Goal: Information Seeking & Learning: Find contact information

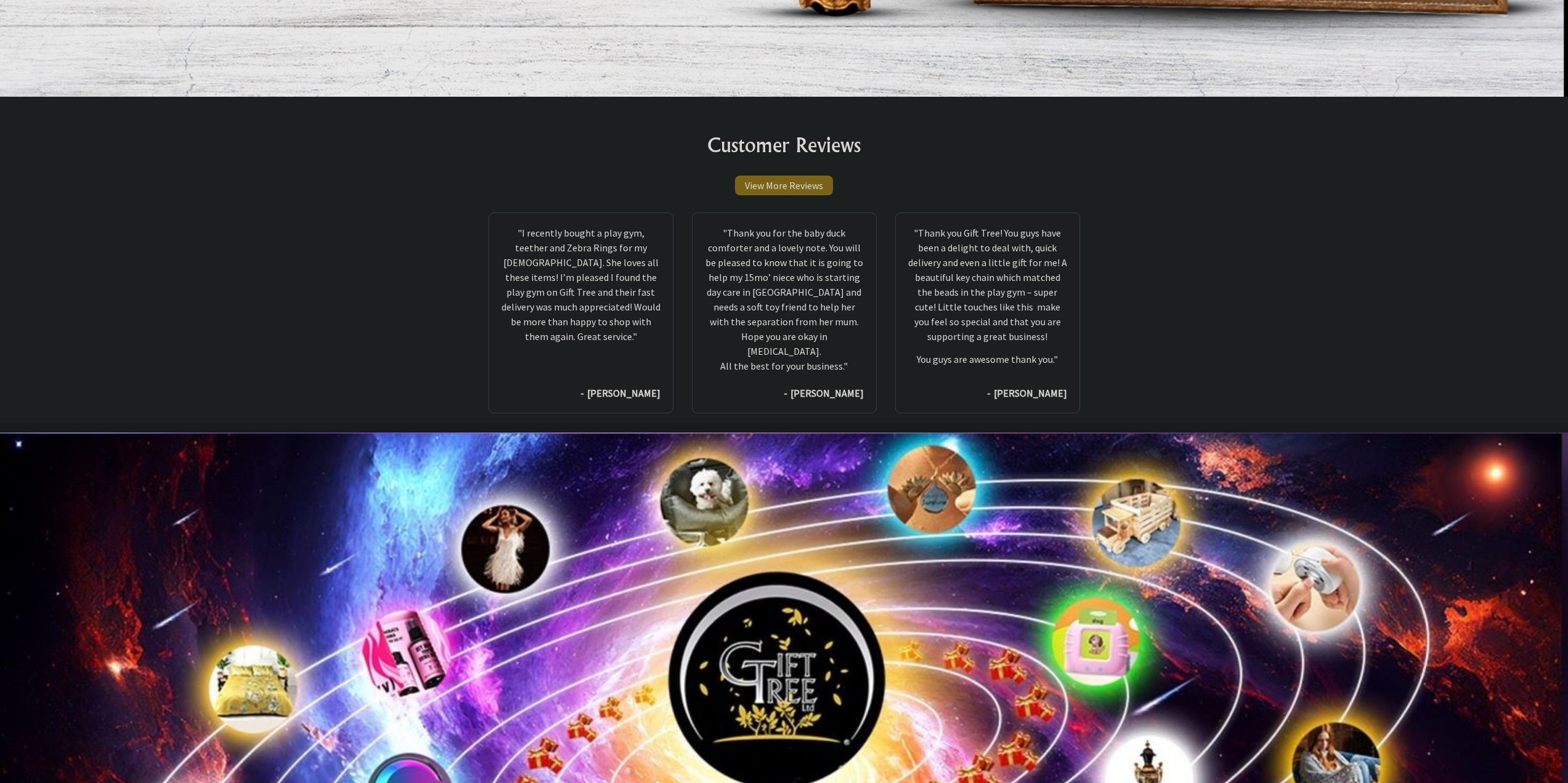
scroll to position [7129, 0]
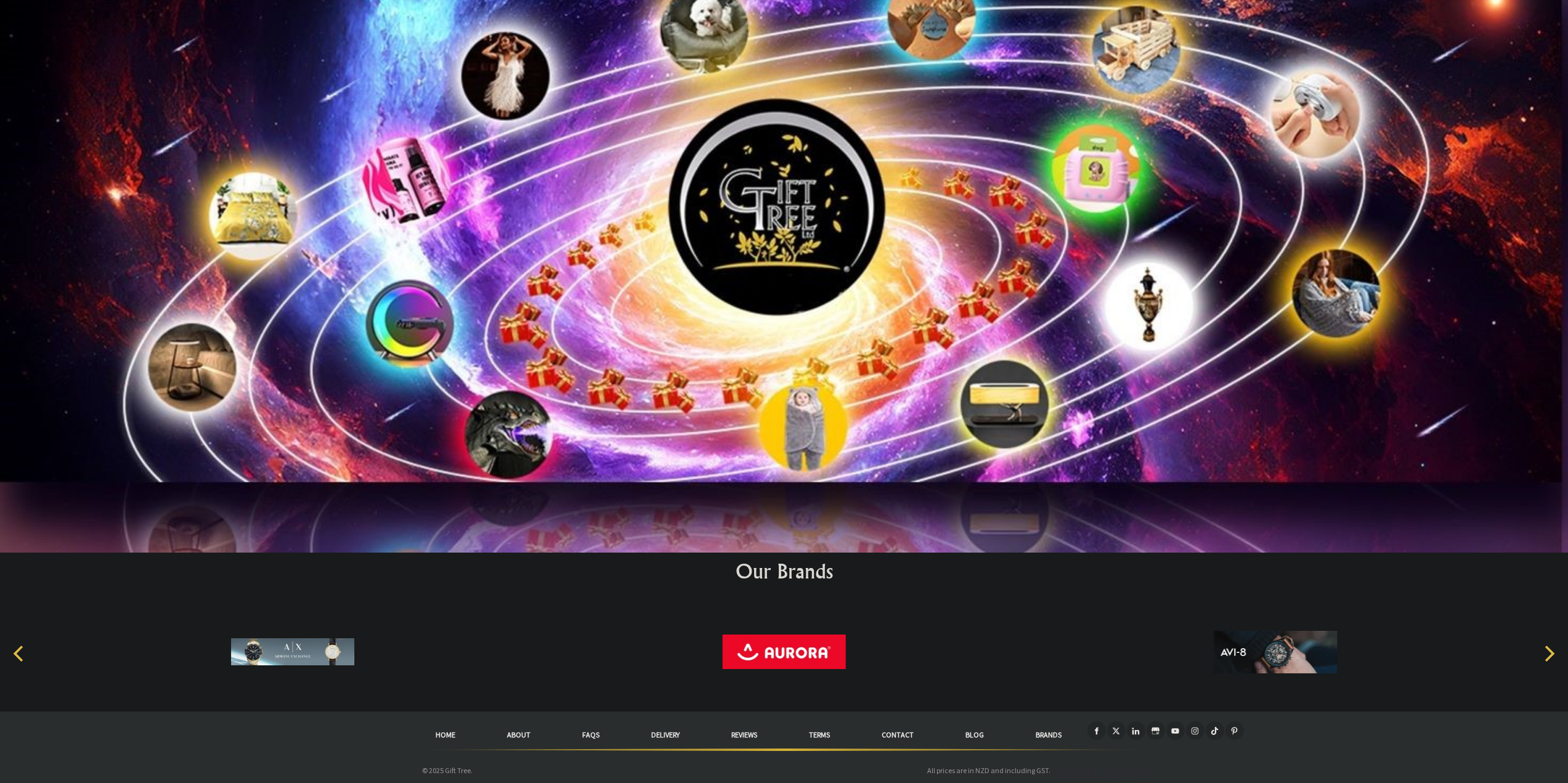
click at [585, 731] on link "FAQs" at bounding box center [591, 735] width 69 height 27
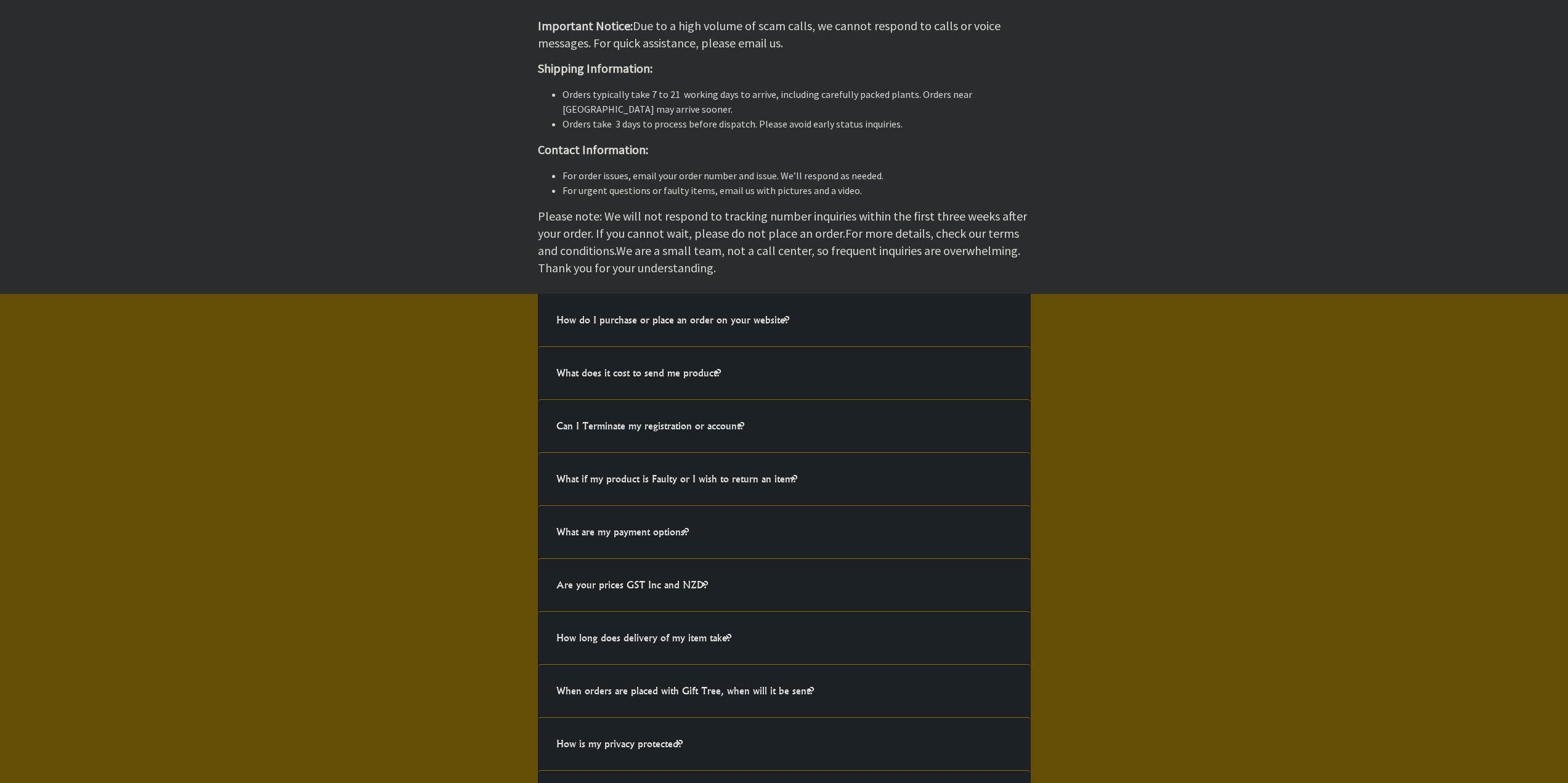
scroll to position [664, 0]
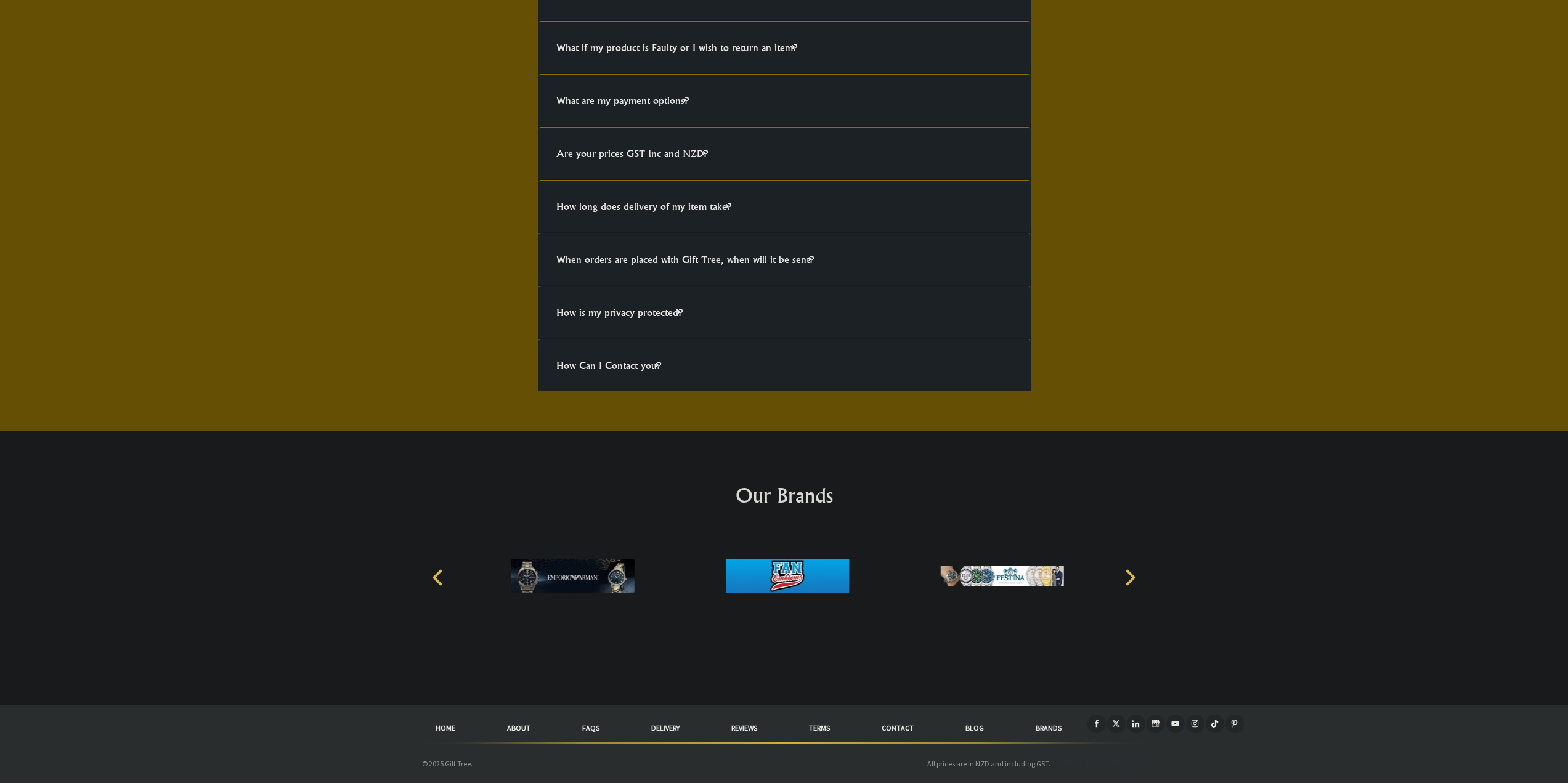
click at [657, 378] on h4 "How Can I Contact you?" at bounding box center [609, 366] width 130 height 40
click at [0, 0] on input "How Can I Contact you? Simply message us on our 'Quick Message Icon' (located i…" at bounding box center [0, 0] width 0 height 0
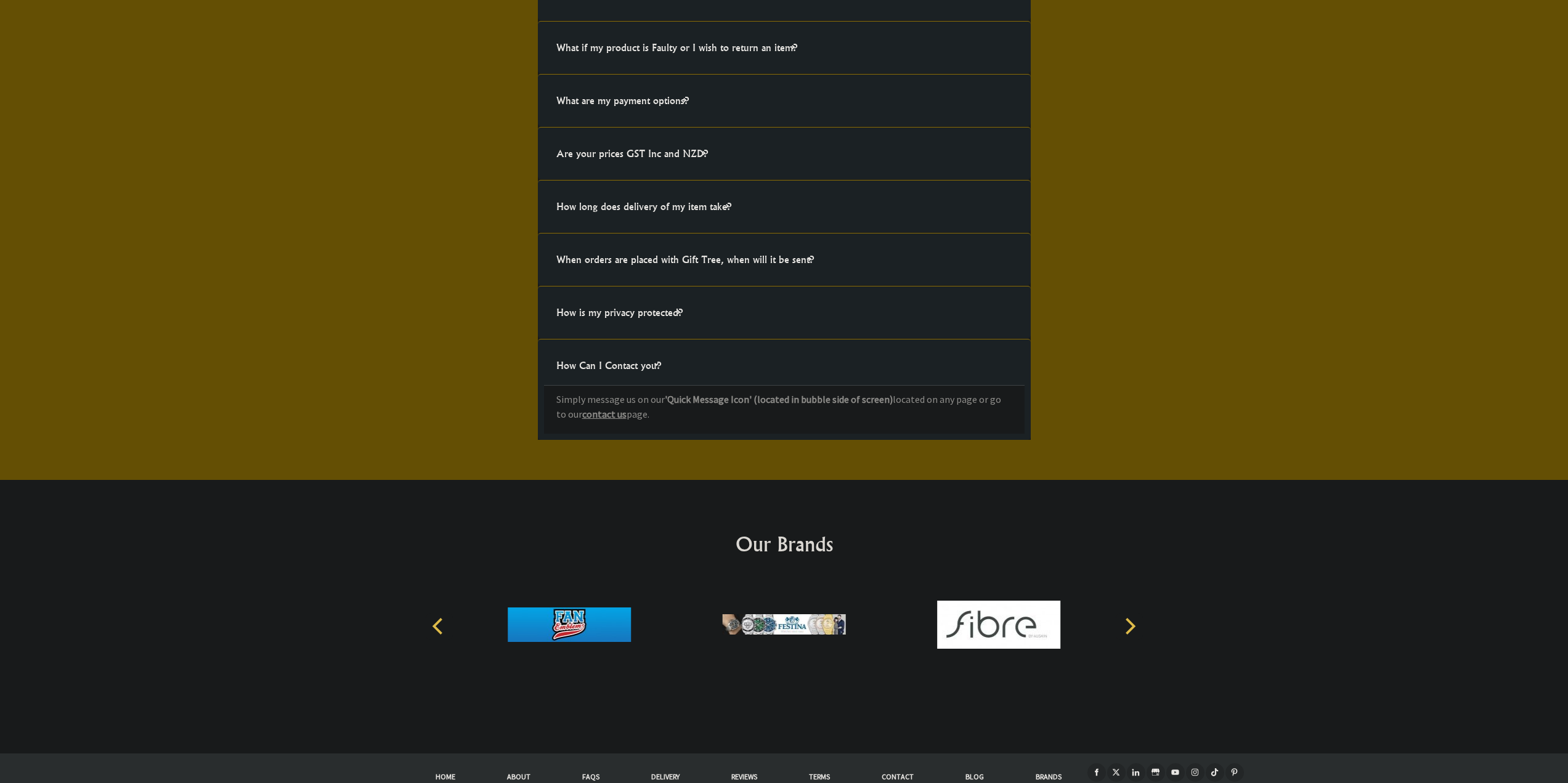
click at [664, 324] on h4 "How is my privacy protected?" at bounding box center [620, 313] width 151 height 40
click at [0, 0] on input "How is my privacy protected? Your security is paramount, Gift Tree Ltd has take…" at bounding box center [0, 0] width 0 height 0
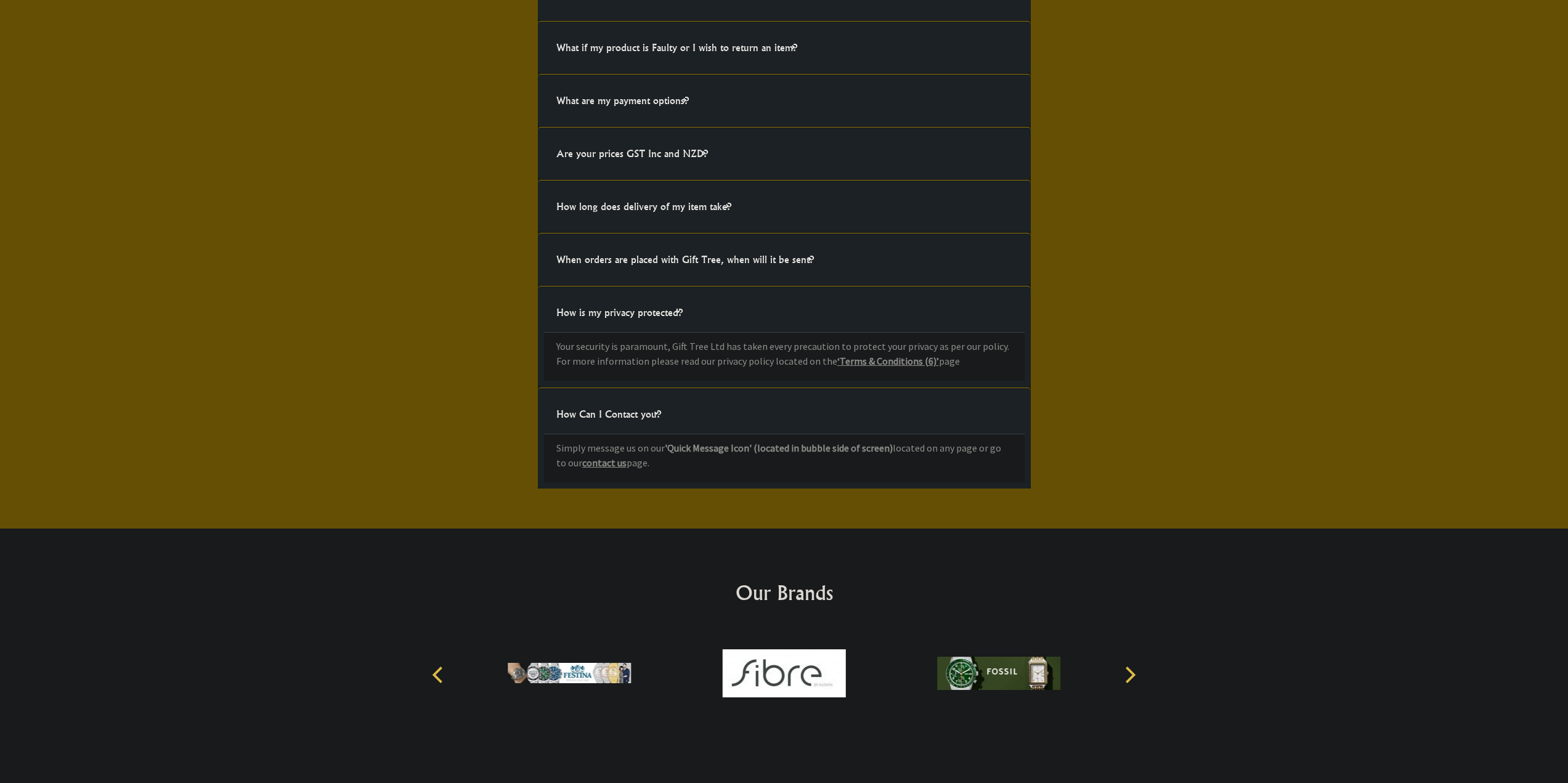
click at [639, 259] on h4 "When orders are placed with Gift Tree, when will it be sent?" at bounding box center [684, 259] width 282 height 40
click at [0, 0] on input "When orders are placed with Gift Tree, when will it be sent? All items will be …" at bounding box center [0, 0] width 0 height 0
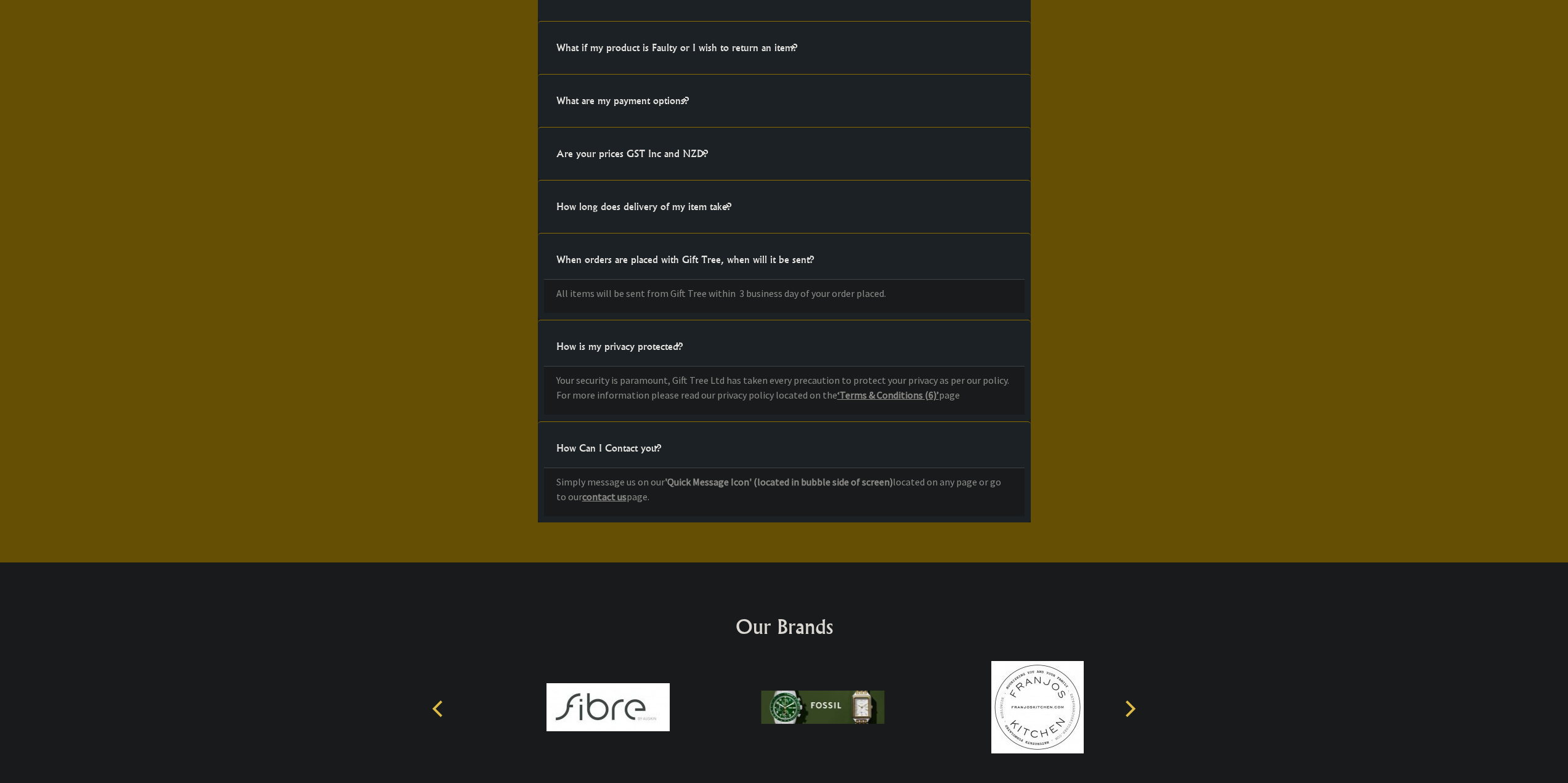
click at [664, 213] on h4 "How long does delivery of my item take?" at bounding box center [644, 206] width 200 height 40
click at [0, 0] on input "How long does delivery of my item take? Once the product has been sent from our…" at bounding box center [0, 0] width 0 height 0
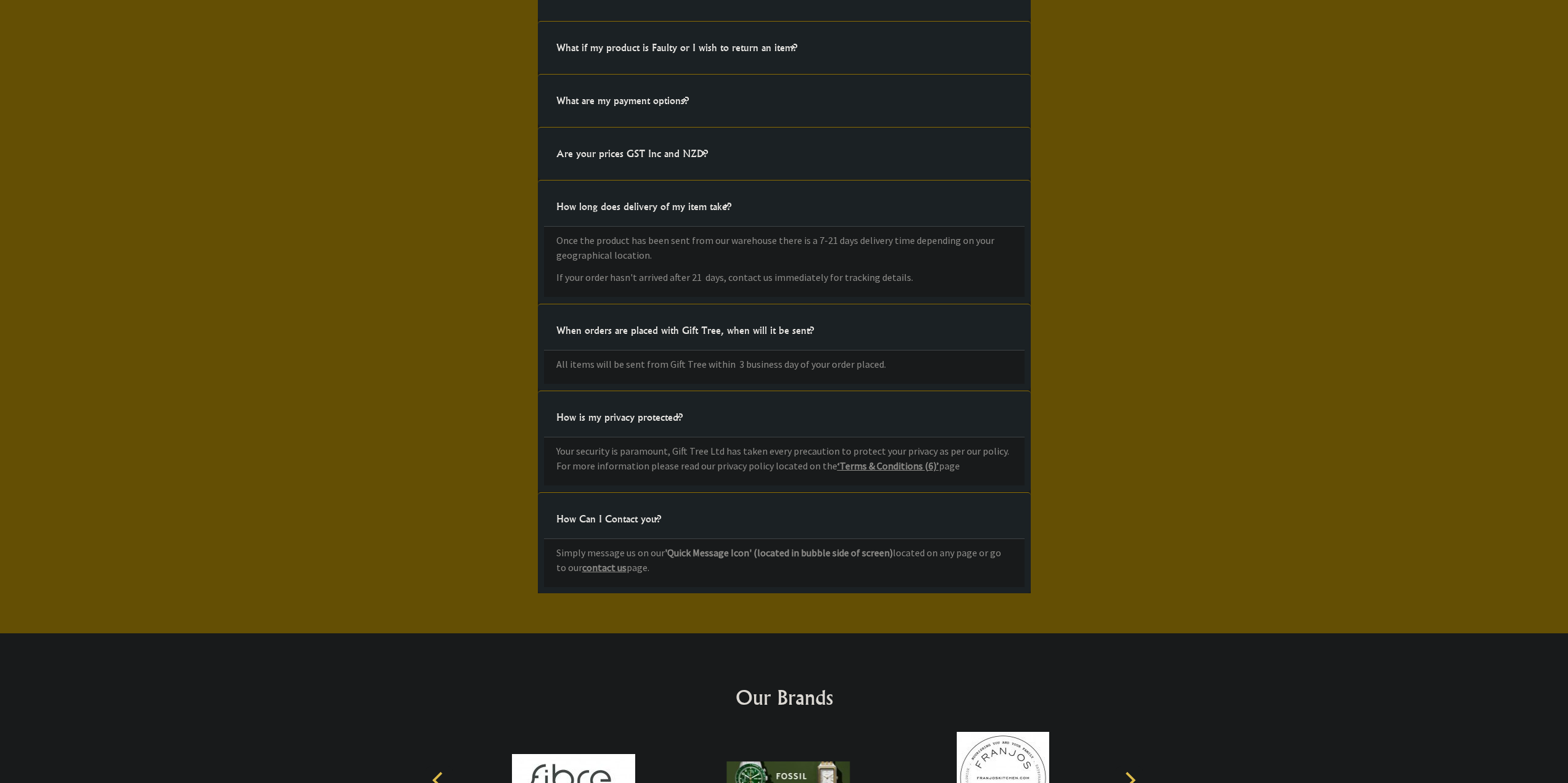
scroll to position [356, 0]
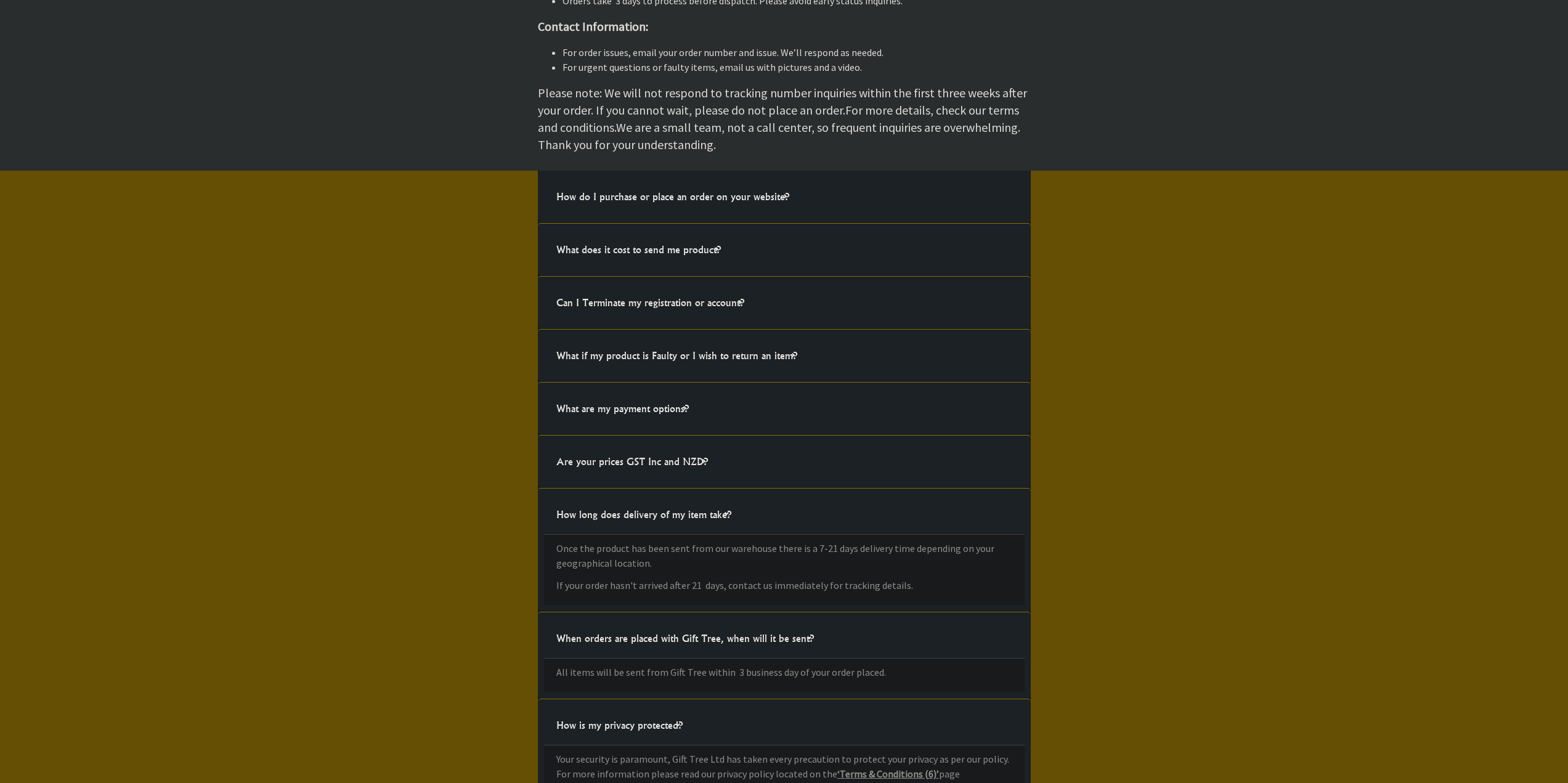
click at [671, 350] on h4 "What if my product is Faulty or I wish to return an item?" at bounding box center [676, 356] width 266 height 40
click at [0, 0] on input "What if my product is Faulty or I wish to return an item? Should your product m…" at bounding box center [0, 0] width 0 height 0
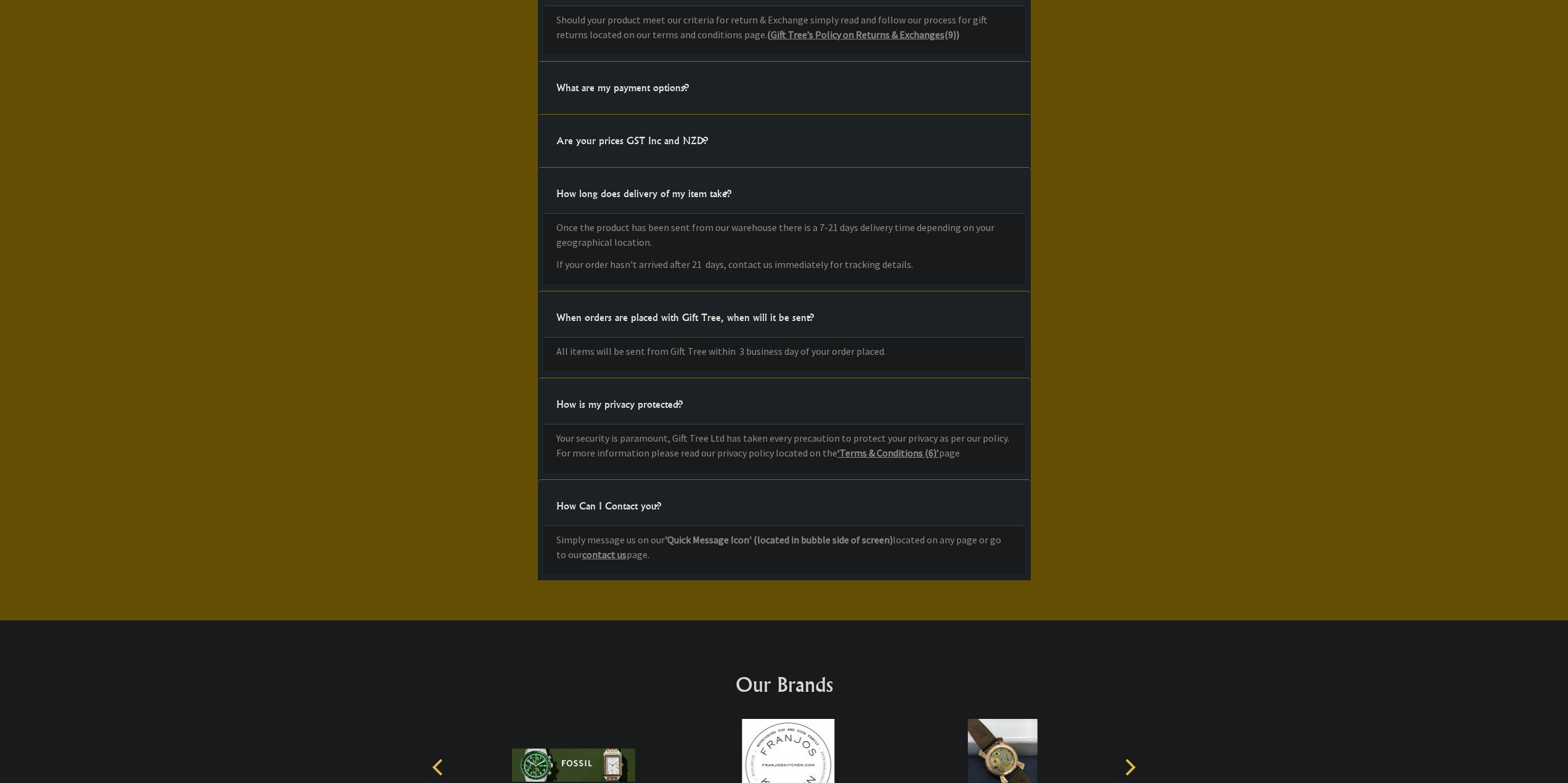
scroll to position [915, 0]
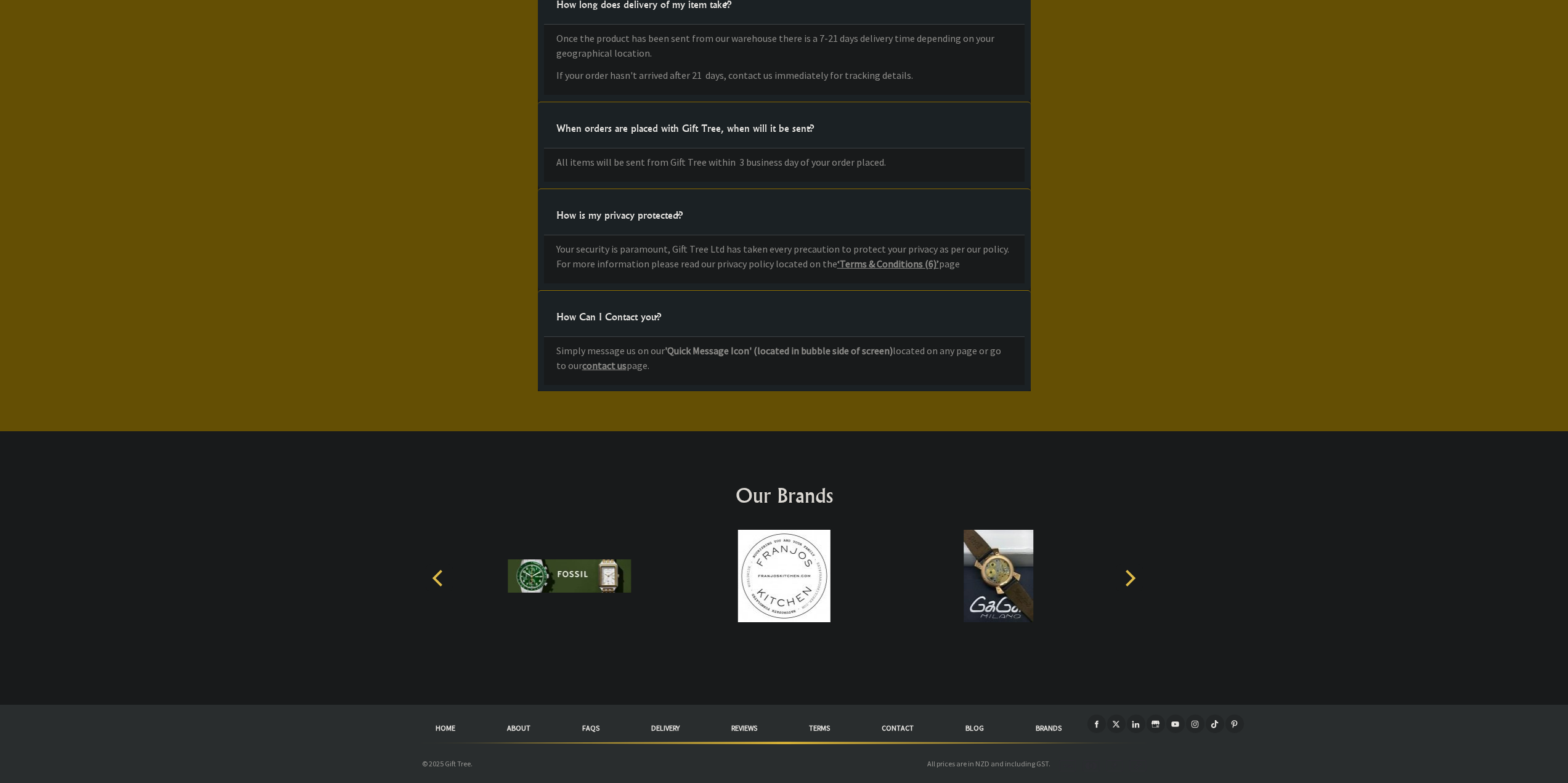
click at [1156, 579] on div "Our Brands" at bounding box center [784, 569] width 769 height 274
click at [1126, 578] on icon "Next" at bounding box center [1128, 578] width 16 height 16
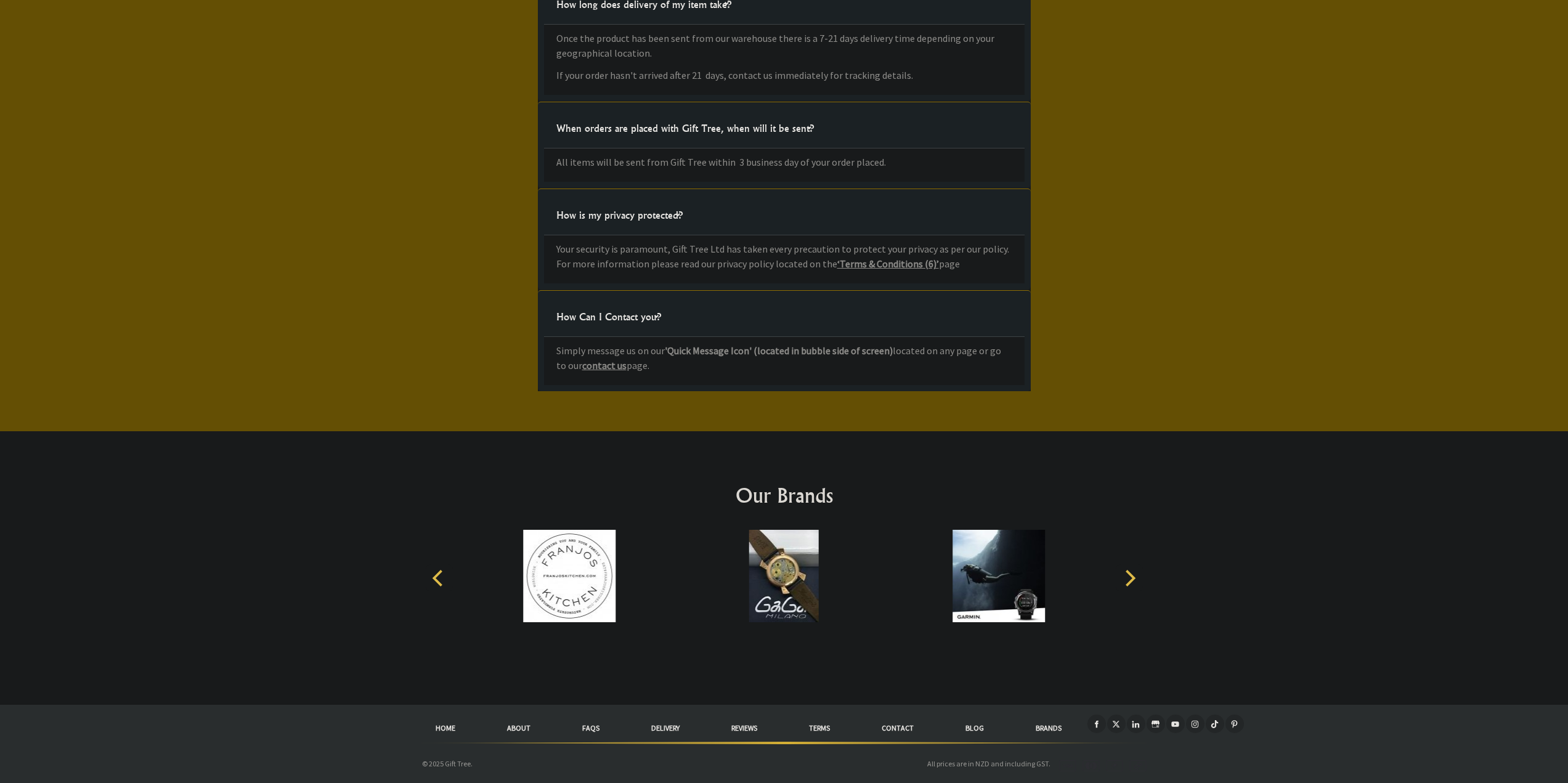
click at [741, 723] on link "reviews" at bounding box center [744, 728] width 77 height 27
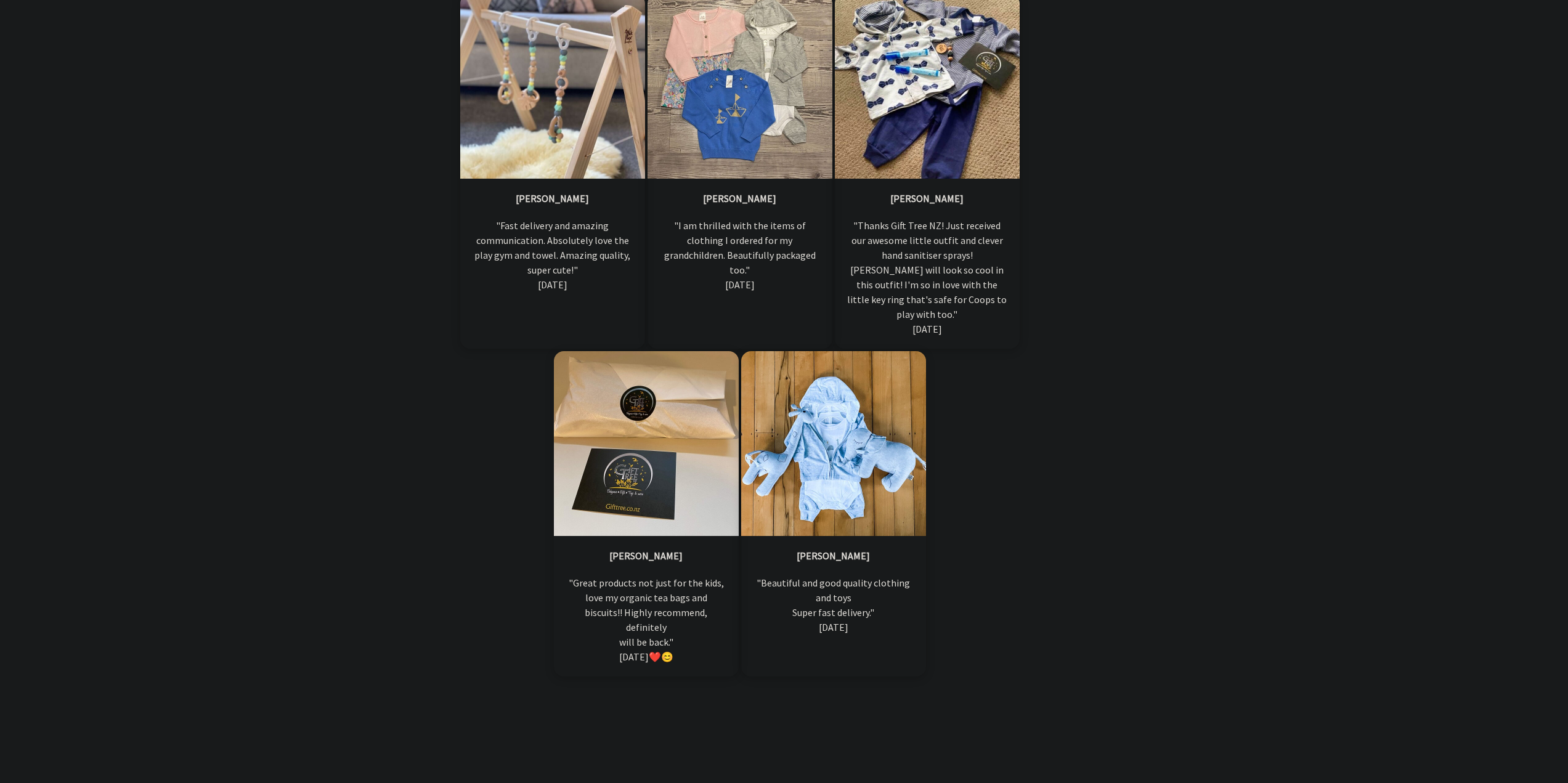
scroll to position [8477, 0]
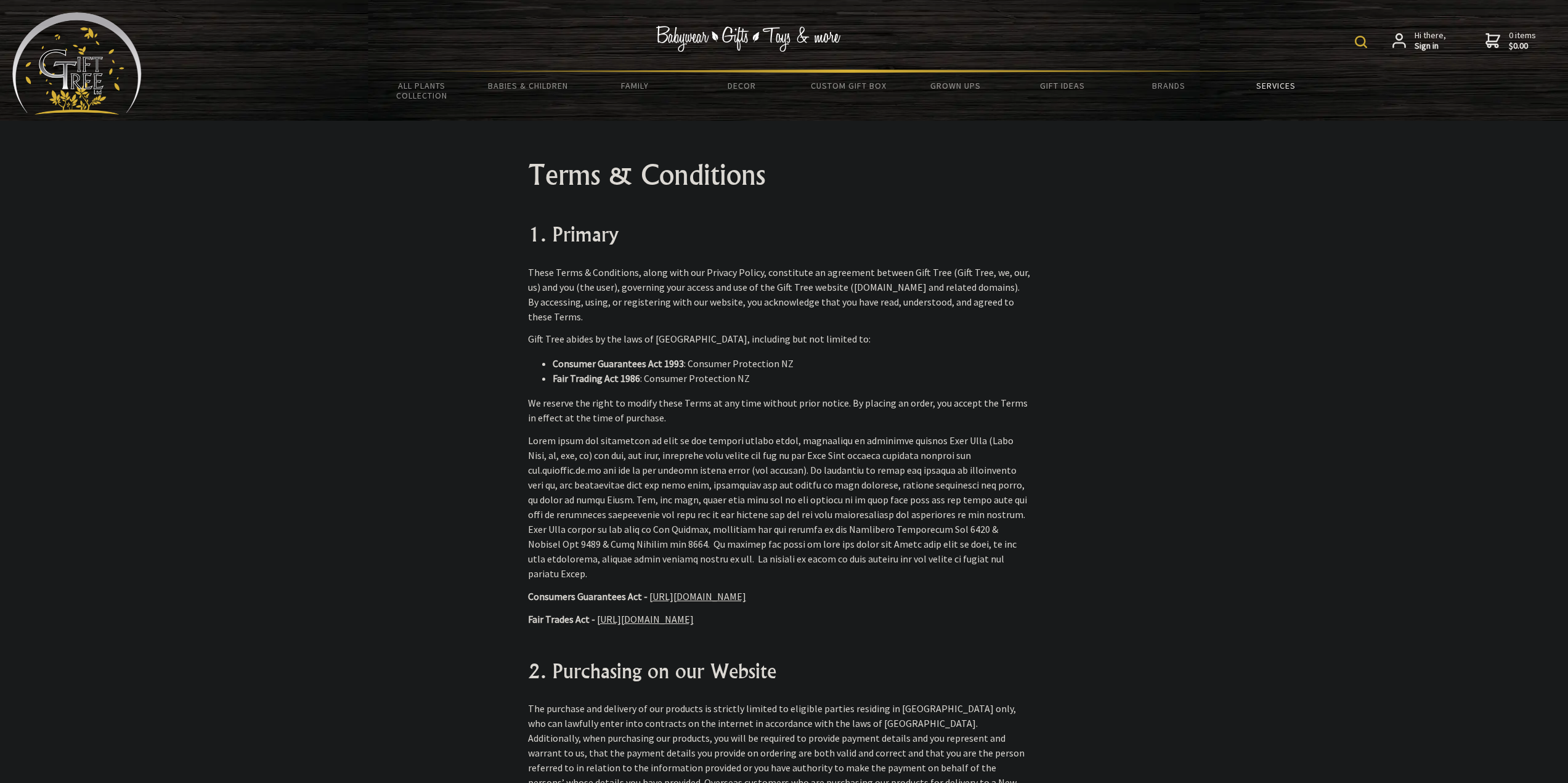
click at [1289, 86] on link "Services" at bounding box center [1275, 86] width 106 height 26
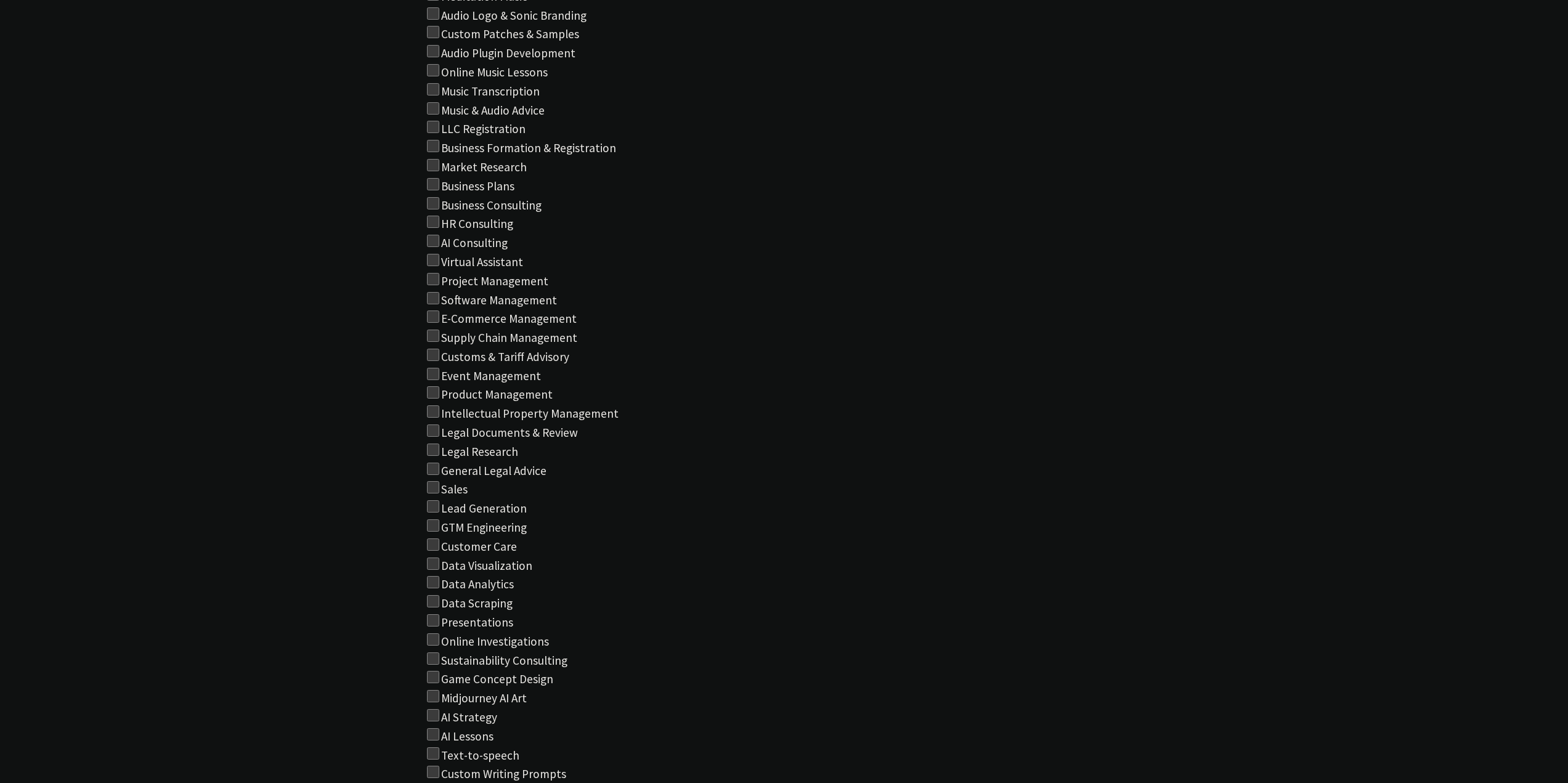
scroll to position [27765, 0]
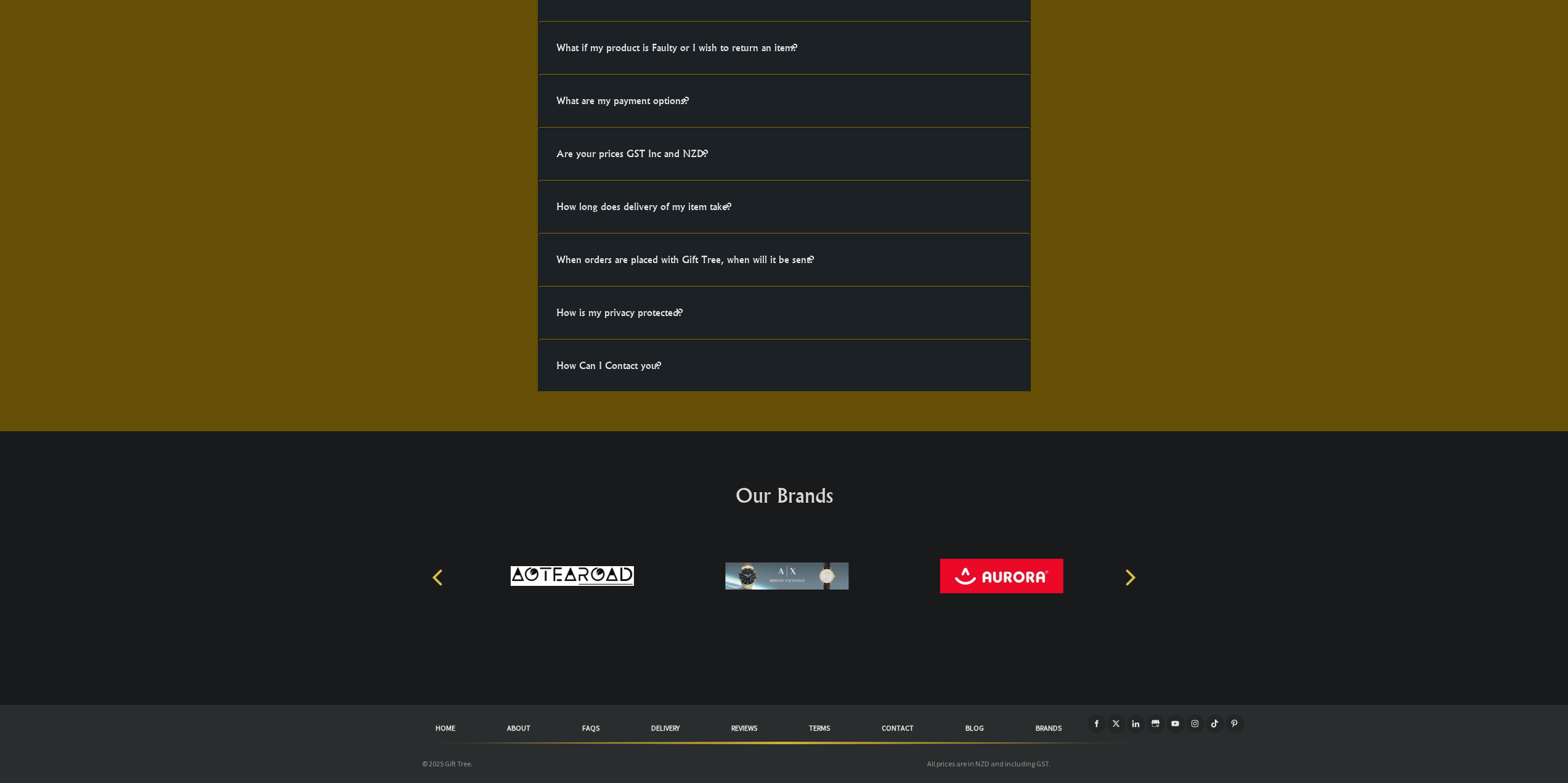
click at [901, 730] on link "Contact" at bounding box center [897, 728] width 84 height 27
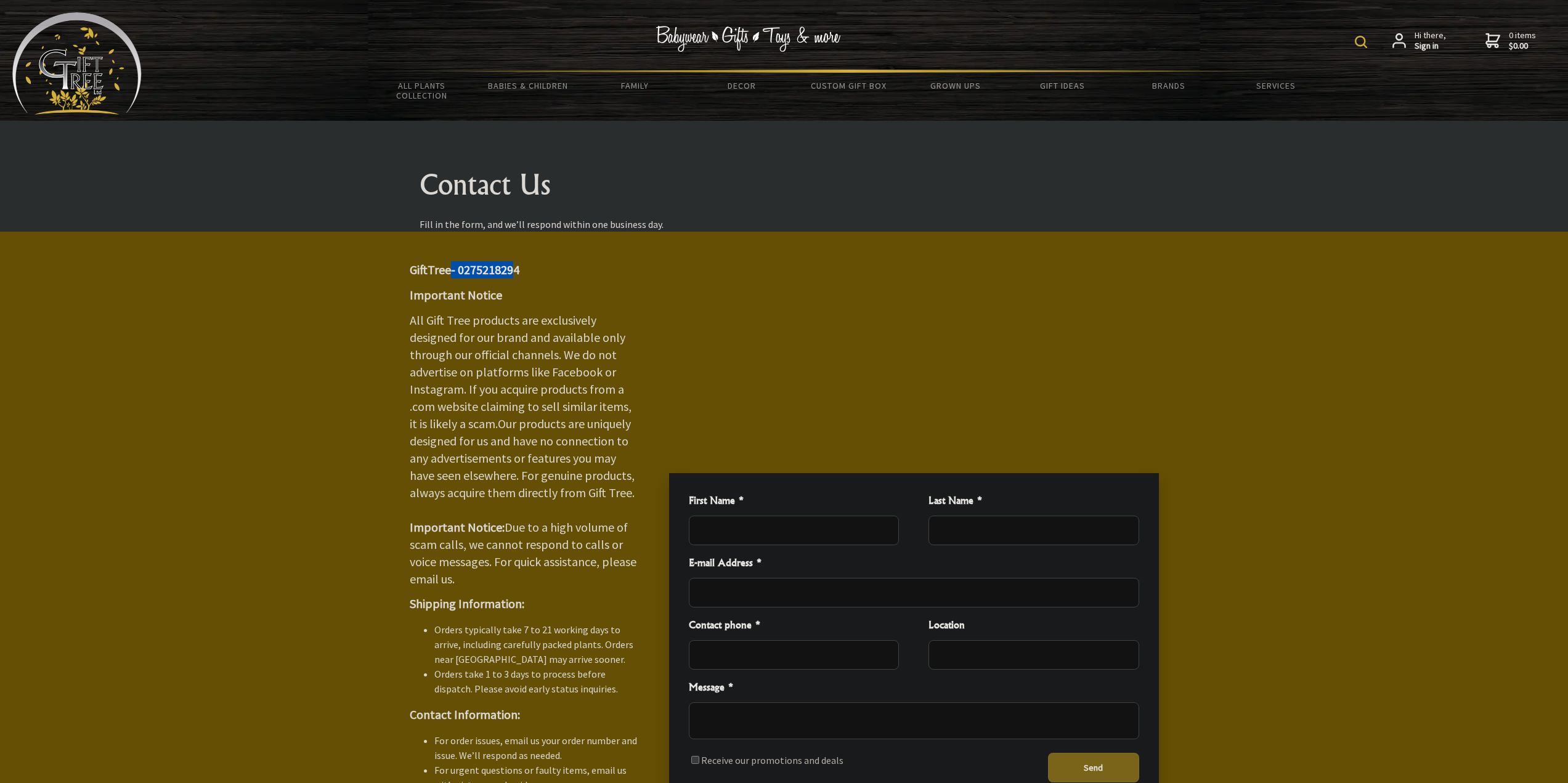
drag, startPoint x: 512, startPoint y: 272, endPoint x: 450, endPoint y: 266, distance: 62.3
click at [450, 266] on big "GiftTree- 0275218294" at bounding box center [465, 269] width 110 height 15
click at [521, 314] on big "All Gift Tree products are exclusively designed for our brand and available onl…" at bounding box center [523, 450] width 227 height 274
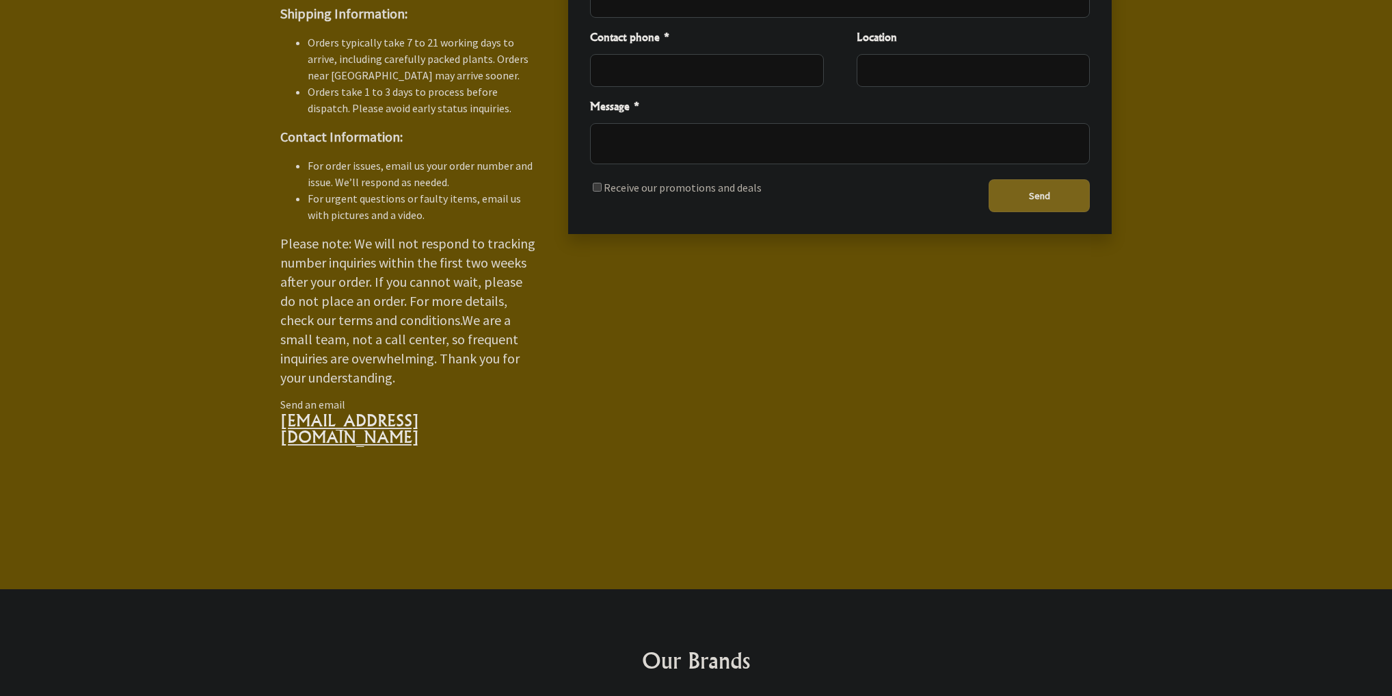
scroll to position [924, 0]
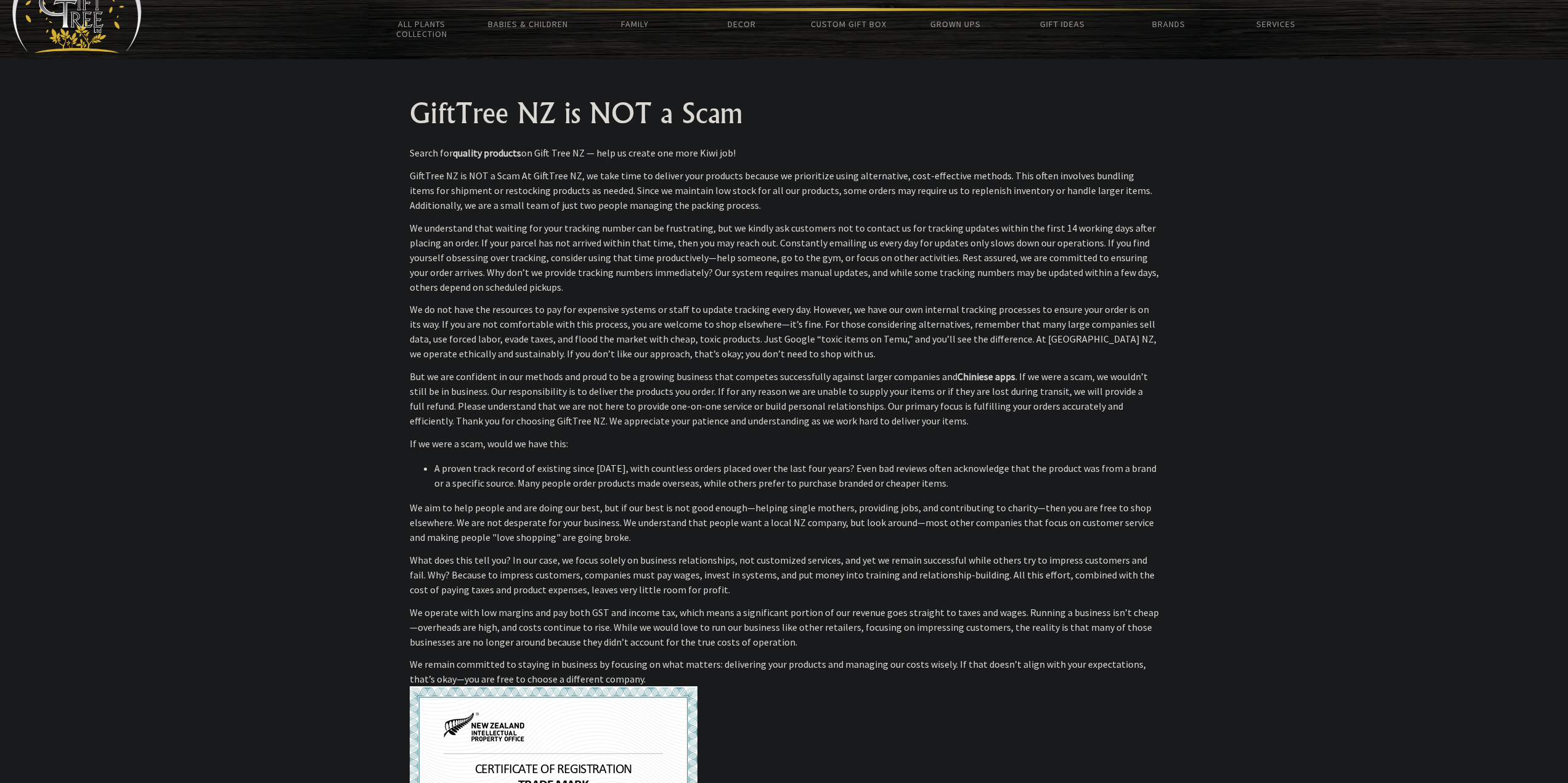
scroll to position [432, 0]
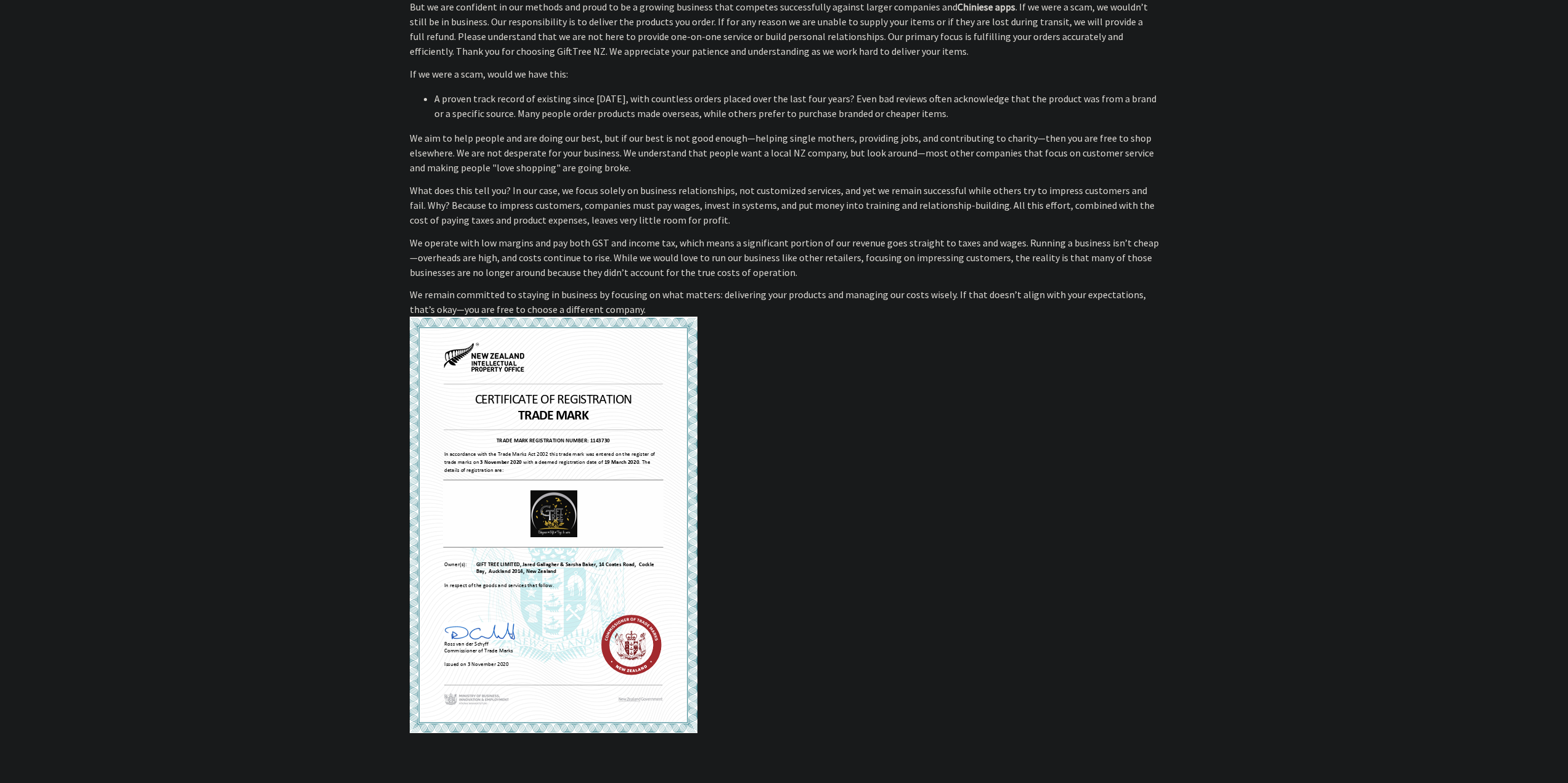
click at [505, 476] on img at bounding box center [553, 525] width 287 height 416
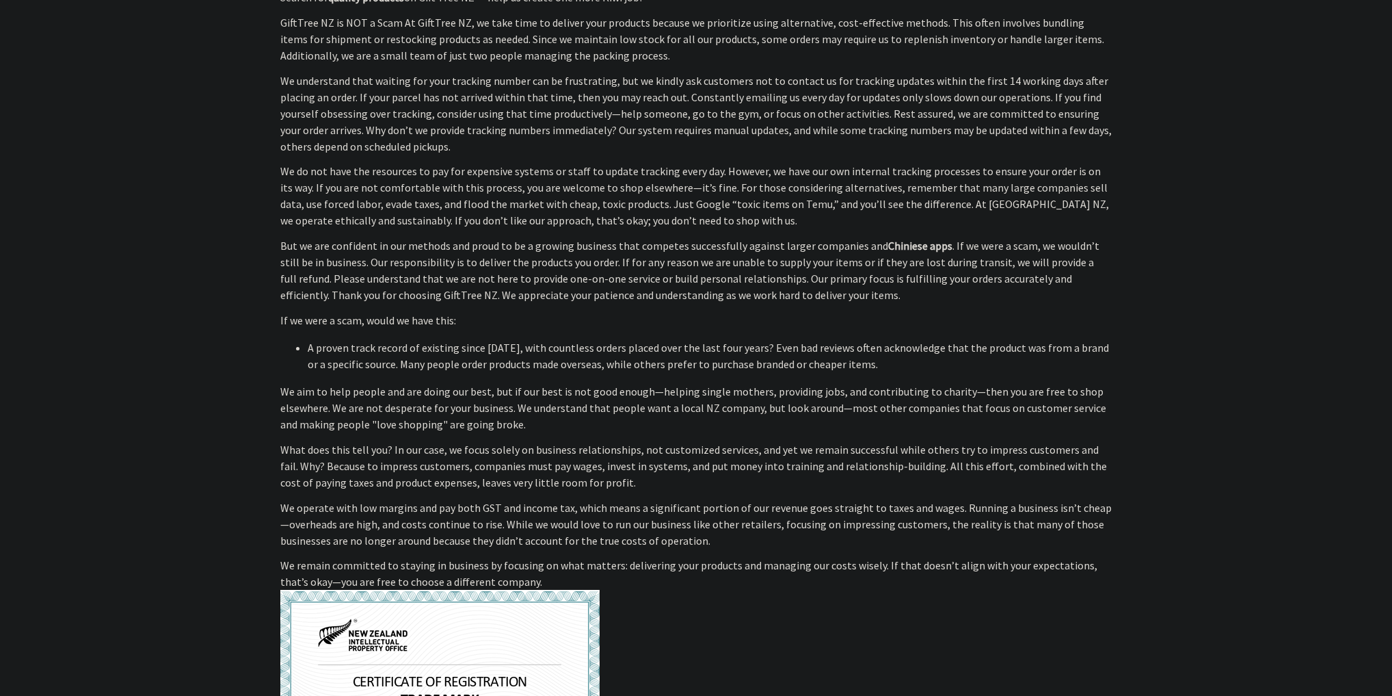
scroll to position [0, 0]
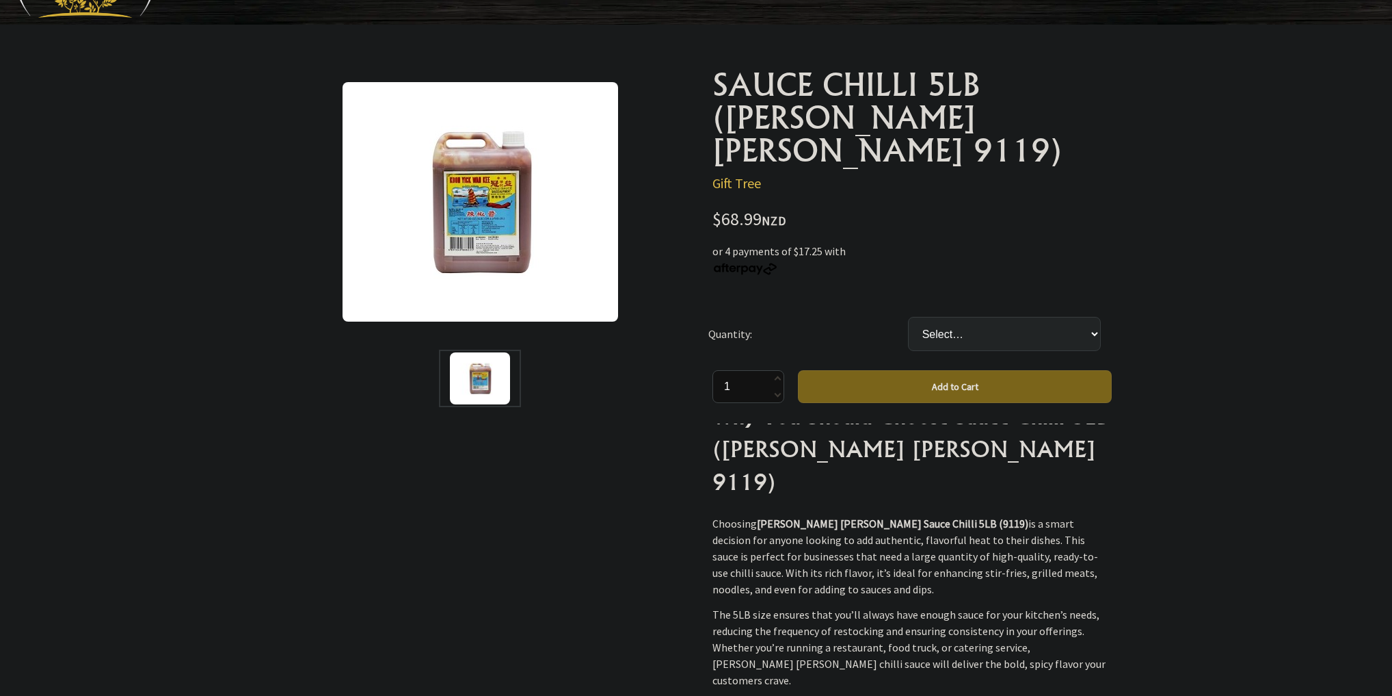
scroll to position [383, 0]
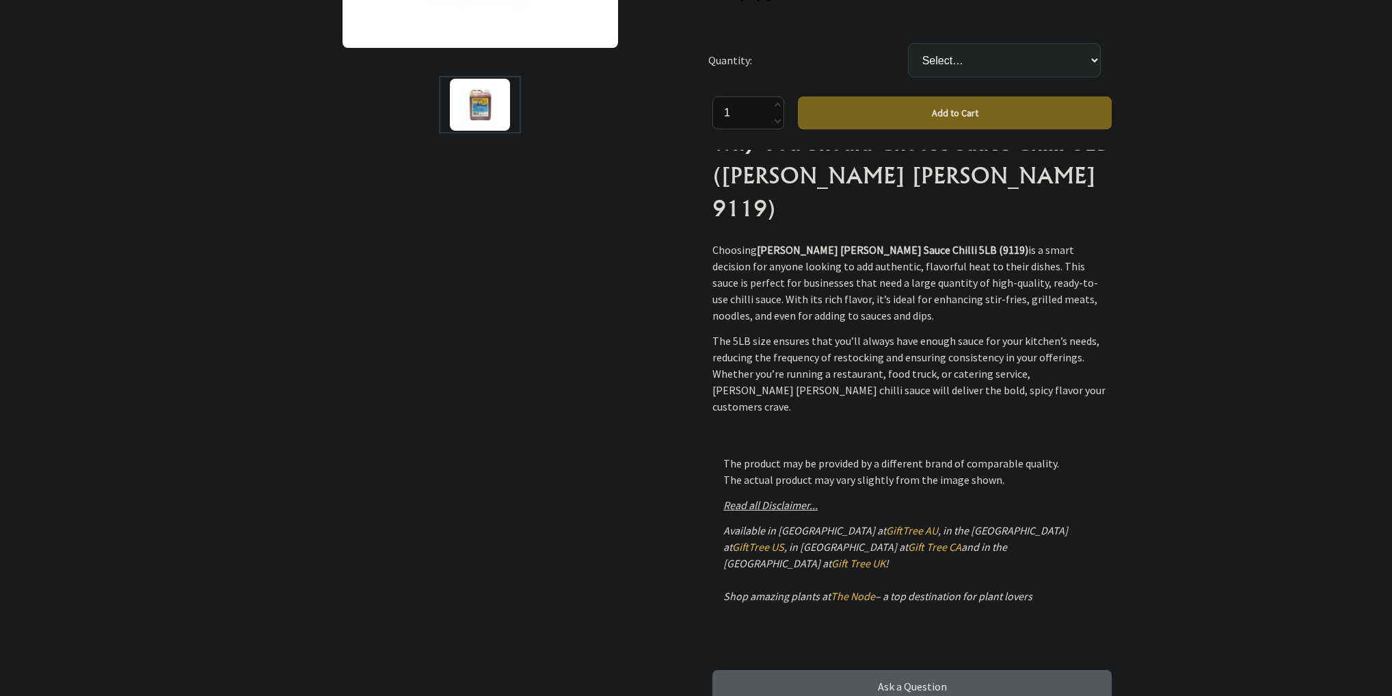
click at [795, 498] on em "Read all Disclaimer..." at bounding box center [771, 505] width 94 height 14
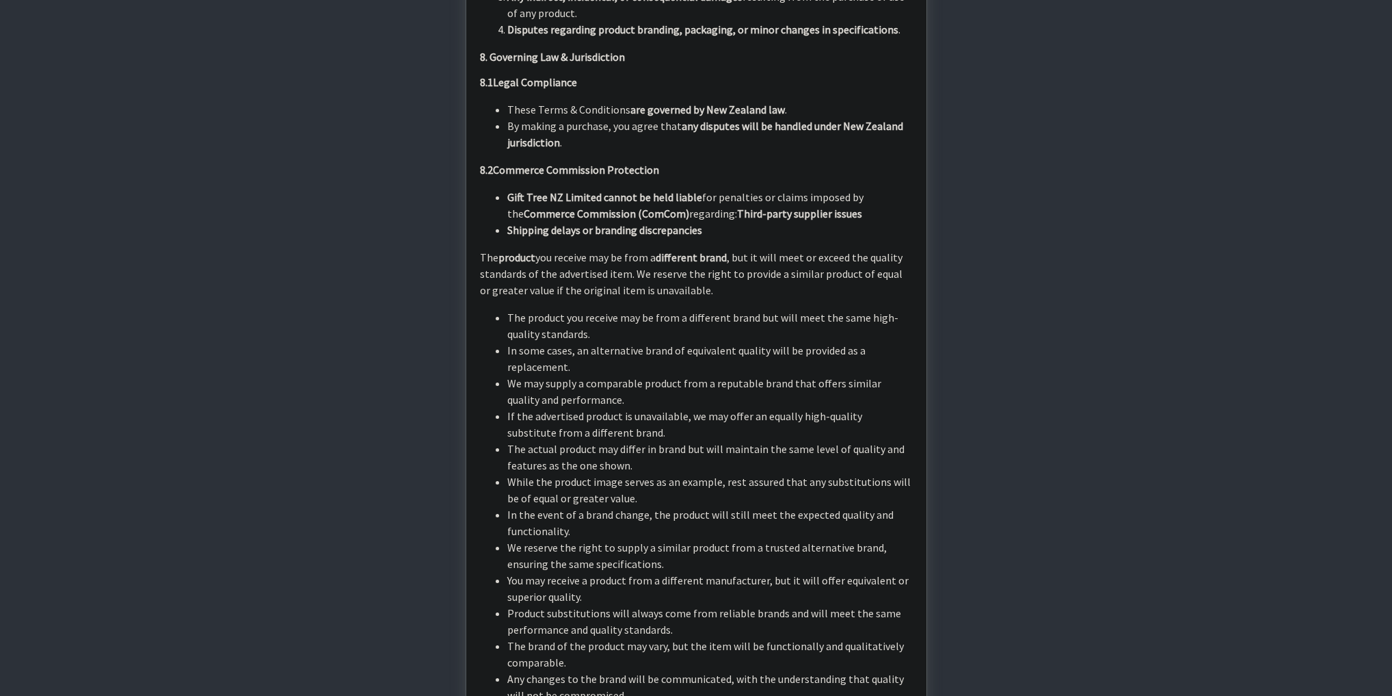
scroll to position [3942, 0]
